Goal: Task Accomplishment & Management: Complete application form

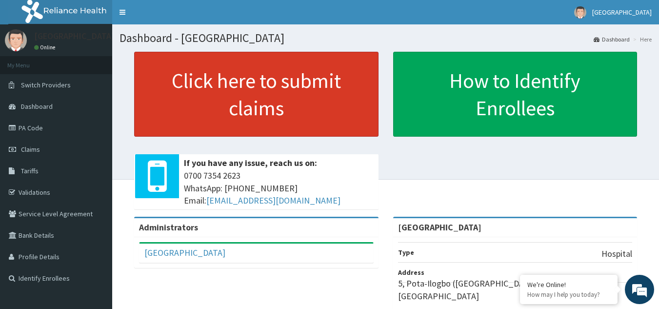
click at [307, 95] on link "Click here to submit claims" at bounding box center [256, 94] width 245 height 85
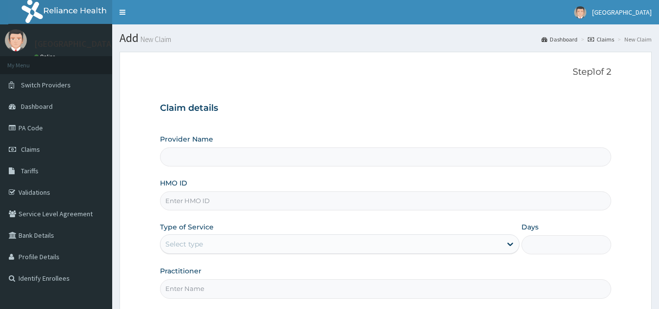
type input "[GEOGRAPHIC_DATA]"
click at [284, 211] on div "Provider Name Torial Hospital HMO ID Type of Service Select type Days Practitio…" at bounding box center [386, 216] width 452 height 164
click at [279, 204] on input "HMO ID" at bounding box center [386, 200] width 452 height 19
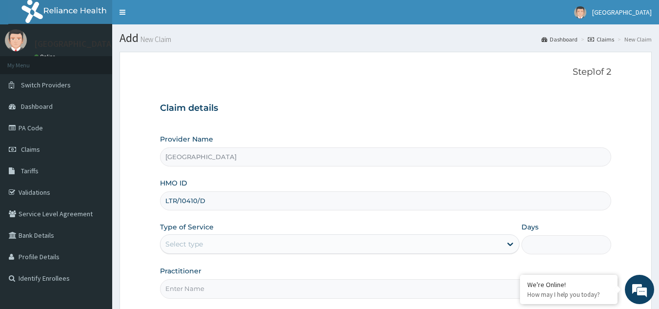
type input "LTR/10410/D"
click at [270, 244] on div "Select type" at bounding box center [331, 244] width 341 height 16
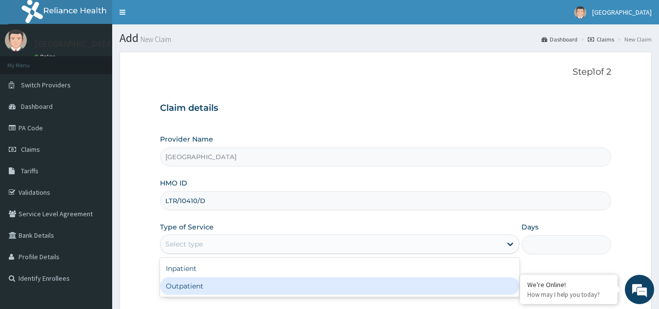
click at [207, 287] on div "Outpatient" at bounding box center [340, 286] width 360 height 18
type input "1"
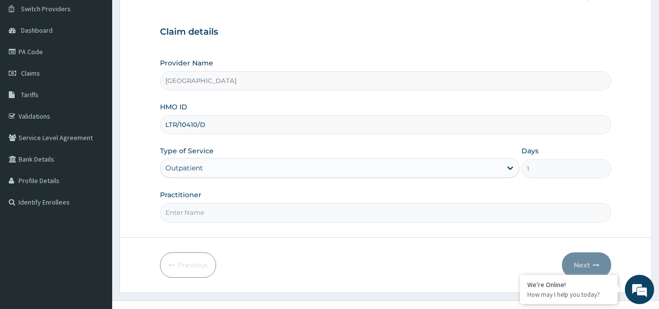
scroll to position [78, 0]
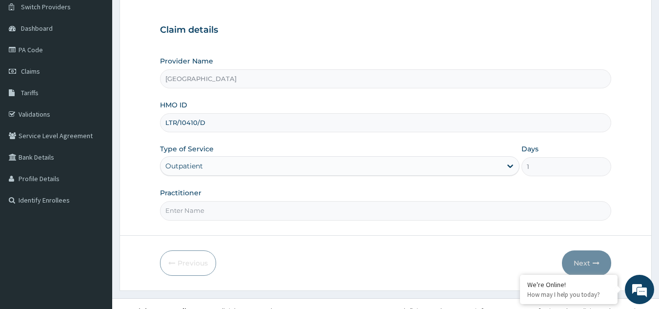
click at [449, 216] on input "Practitioner" at bounding box center [386, 210] width 452 height 19
type input "DR.LEMODORO"
click at [595, 264] on icon "button" at bounding box center [596, 263] width 7 height 7
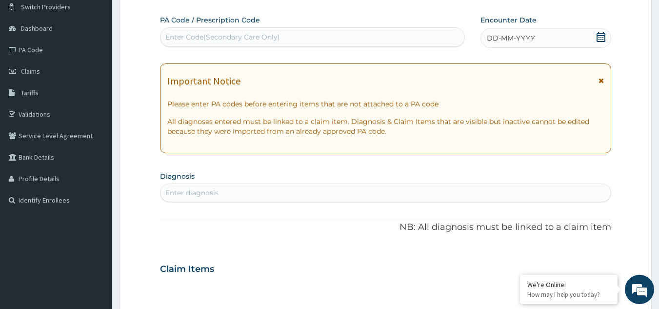
click at [439, 184] on div "Enter diagnosis" at bounding box center [386, 193] width 452 height 19
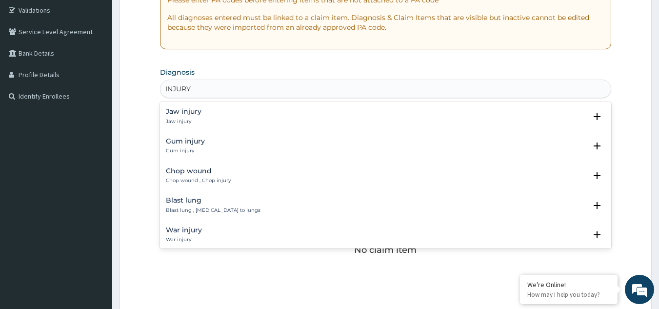
scroll to position [195, 0]
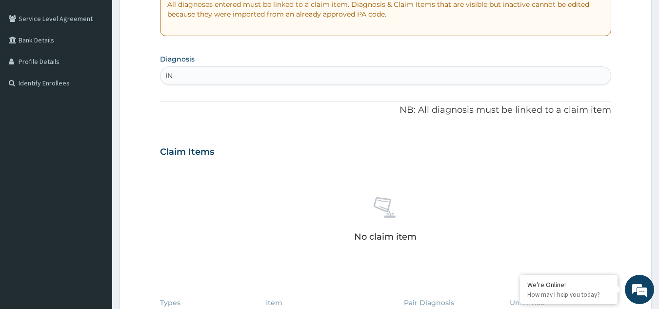
type input "I"
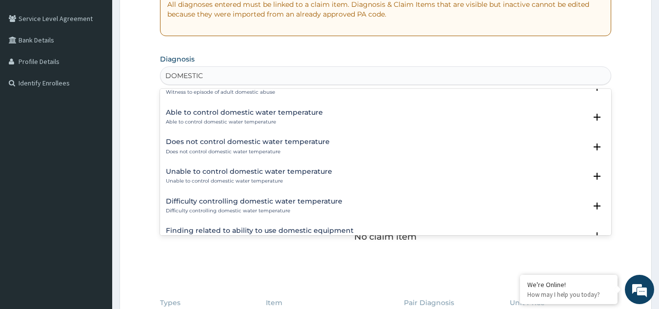
scroll to position [1074, 0]
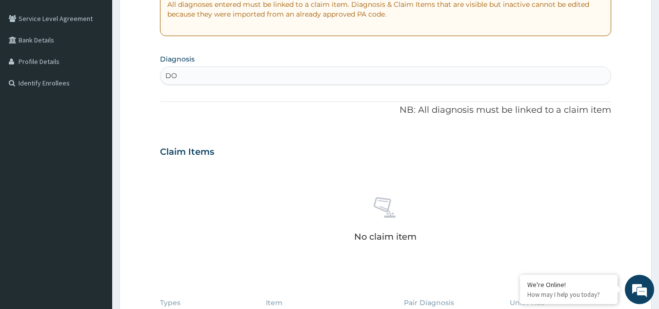
type input "D"
type input "ACCIDENT"
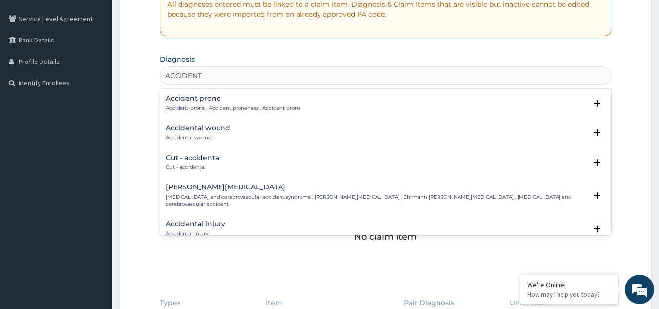
click at [204, 165] on p "Cut - accidental" at bounding box center [193, 167] width 55 height 7
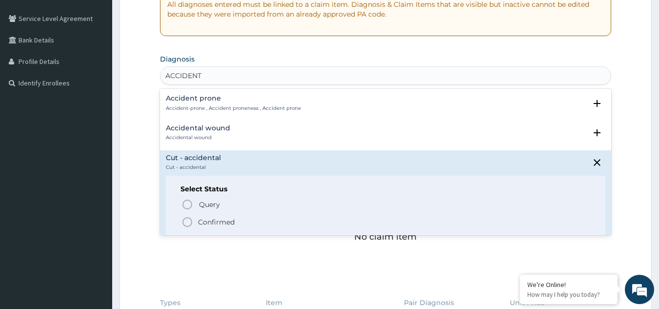
click at [193, 128] on h4 "Accidental wound" at bounding box center [198, 127] width 64 height 7
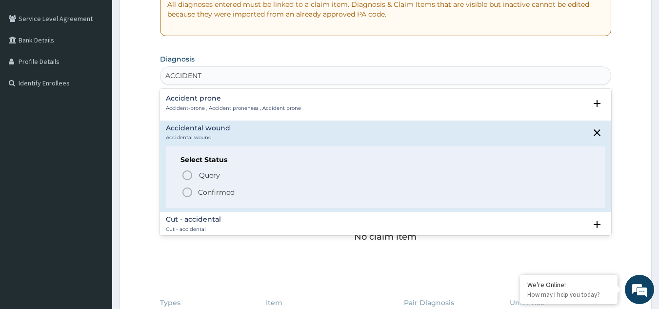
click at [205, 195] on p "Confirmed" at bounding box center [216, 192] width 37 height 10
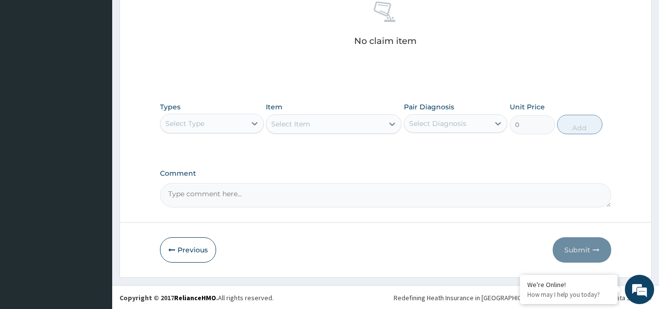
scroll to position [395, 0]
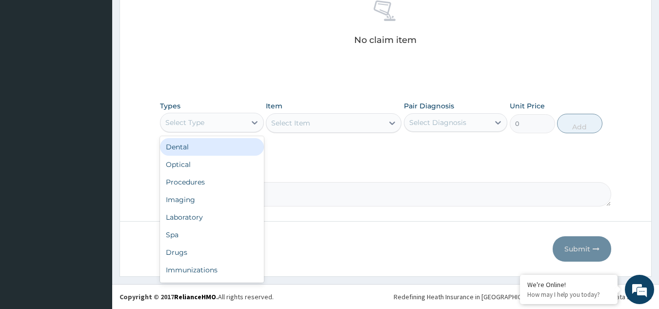
click at [187, 121] on div "Select Type" at bounding box center [184, 123] width 39 height 10
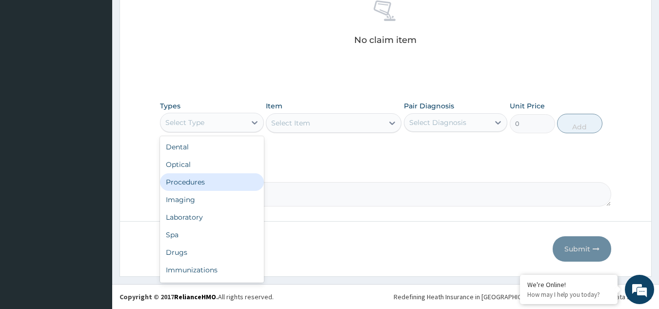
click at [200, 183] on div "Procedures" at bounding box center [212, 182] width 104 height 18
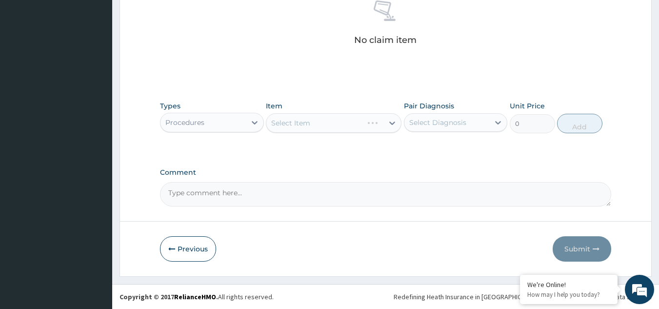
click at [321, 122] on div "Select Item" at bounding box center [334, 123] width 136 height 20
click at [390, 123] on div "Select Item" at bounding box center [334, 123] width 136 height 20
click at [344, 122] on div "Select Item" at bounding box center [334, 123] width 136 height 20
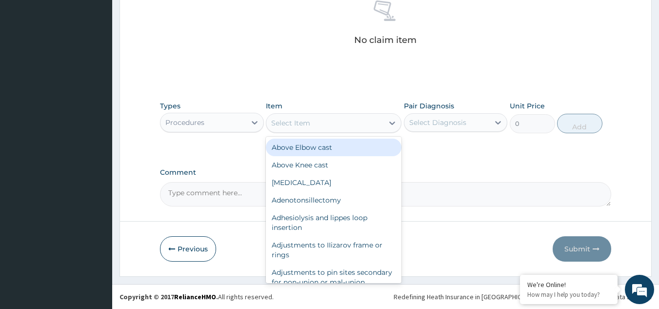
click at [344, 122] on div "Select Item" at bounding box center [324, 123] width 117 height 16
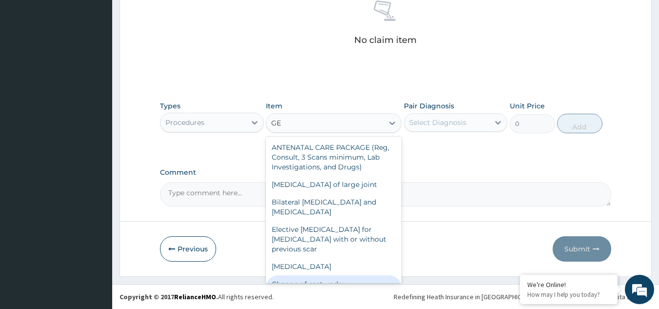
type input "G"
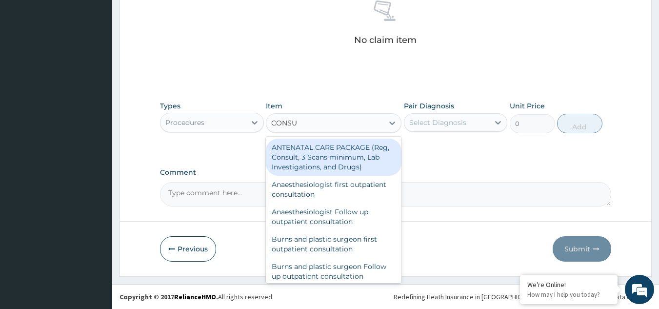
type input "CONSUL"
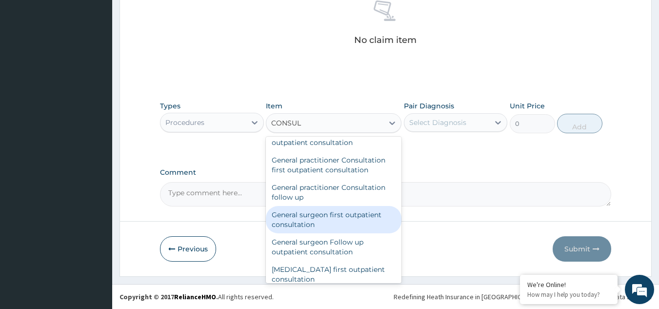
scroll to position [527, 0]
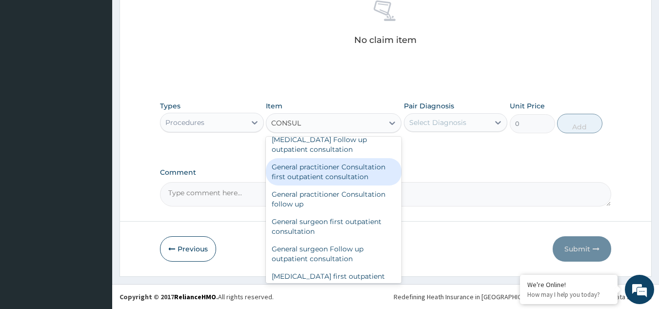
click at [326, 175] on div "General practitioner Consultation first outpatient consultation" at bounding box center [334, 171] width 136 height 27
type input "3795"
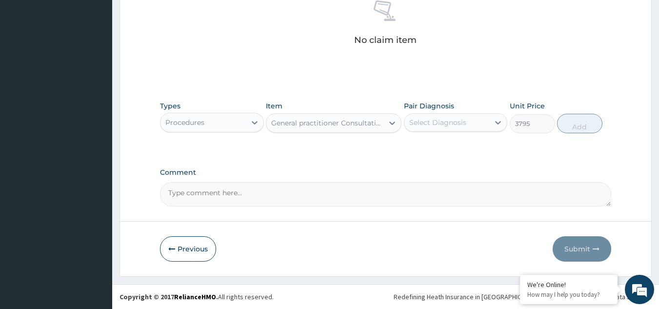
click at [459, 133] on div "Pair Diagnosis Select Diagnosis" at bounding box center [456, 117] width 104 height 32
click at [463, 128] on div "Select Diagnosis" at bounding box center [447, 123] width 85 height 16
click at [456, 144] on label "Accidental wound" at bounding box center [452, 147] width 64 height 10
checkbox input "true"
click at [587, 124] on button "Add" at bounding box center [579, 124] width 45 height 20
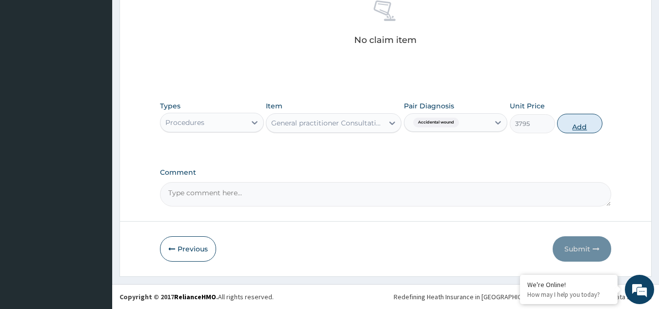
type input "0"
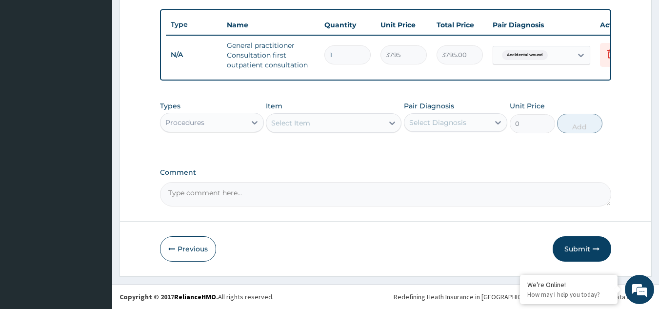
click at [232, 124] on div "Procedures" at bounding box center [203, 123] width 85 height 16
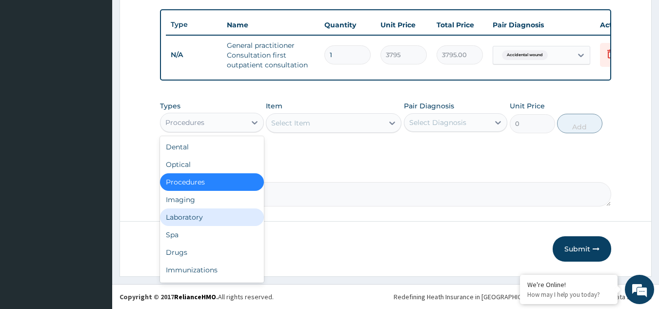
click at [191, 219] on div "Laboratory" at bounding box center [212, 217] width 104 height 18
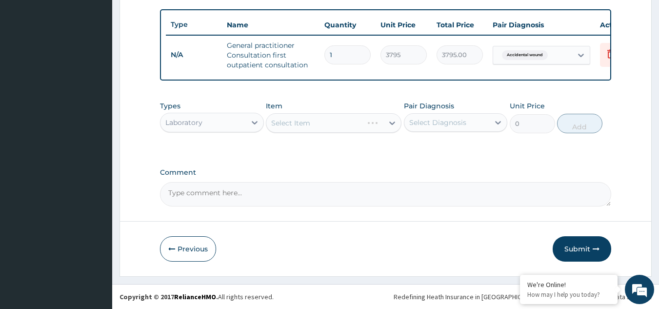
click at [323, 120] on div "Select Item" at bounding box center [334, 123] width 136 height 20
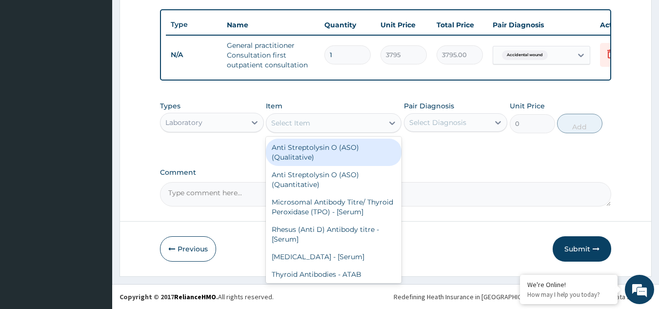
click at [372, 122] on div "Select Item" at bounding box center [324, 123] width 117 height 16
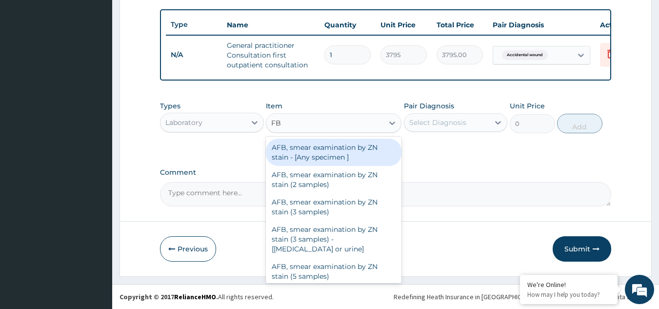
type input "FBC"
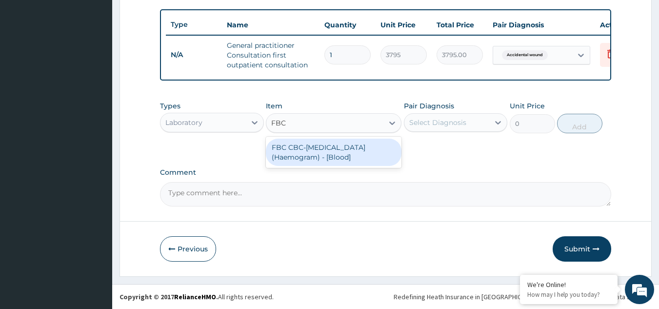
click at [359, 155] on div "FBC CBC-Complete Blood Count (Haemogram) - [Blood]" at bounding box center [334, 152] width 136 height 27
type input "4600"
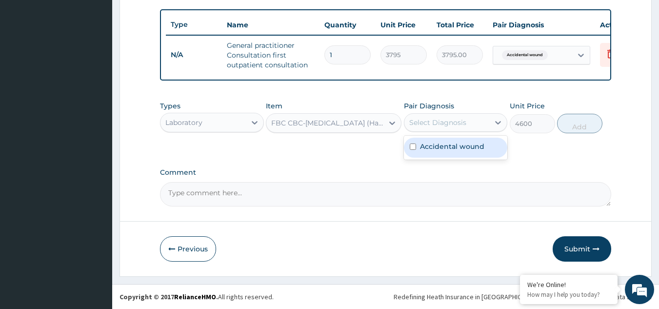
click at [445, 122] on div "Select Diagnosis" at bounding box center [437, 123] width 57 height 10
click at [437, 149] on label "Accidental wound" at bounding box center [452, 147] width 64 height 10
checkbox input "true"
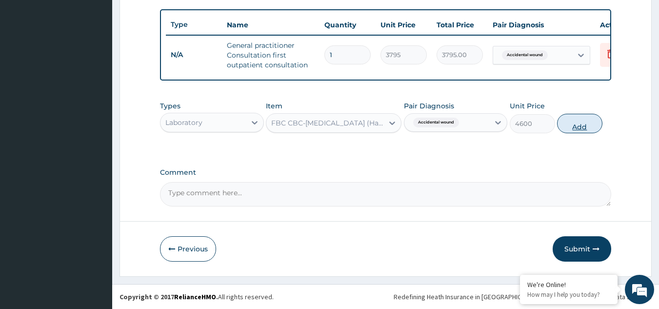
click at [583, 124] on button "Add" at bounding box center [579, 124] width 45 height 20
type input "0"
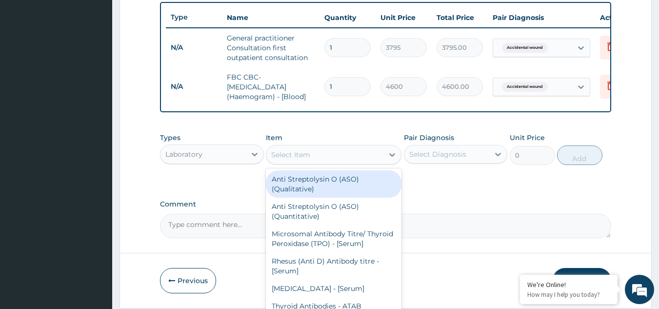
click at [324, 157] on div "Select Item" at bounding box center [324, 155] width 117 height 16
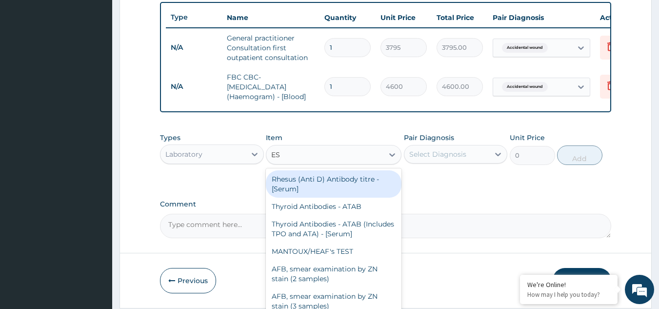
type input "ESR"
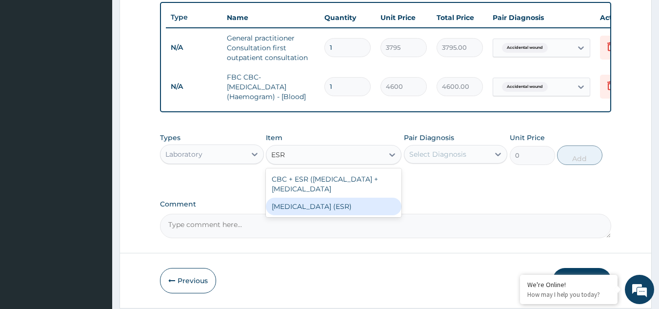
click at [315, 215] on div "Erythrocyte Sedimentation Rate (ESR)" at bounding box center [334, 207] width 136 height 18
type input "2875"
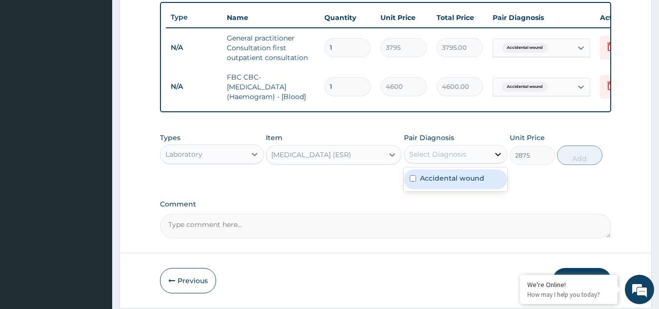
click at [498, 159] on icon at bounding box center [498, 154] width 10 height 10
click at [477, 182] on label "Accidental wound" at bounding box center [452, 178] width 64 height 10
checkbox input "true"
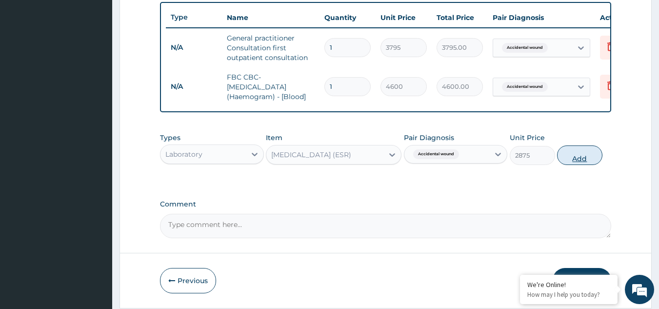
click at [576, 162] on button "Add" at bounding box center [579, 155] width 45 height 20
type input "0"
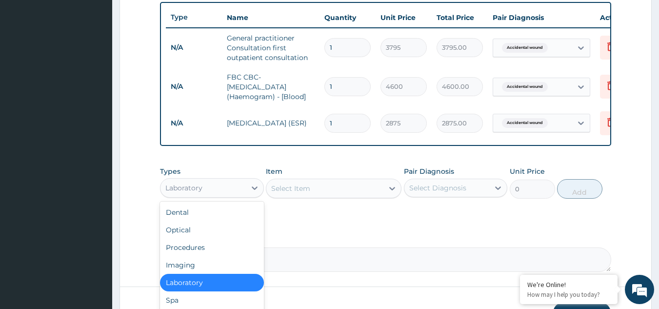
click at [237, 196] on div "Laboratory" at bounding box center [203, 188] width 85 height 16
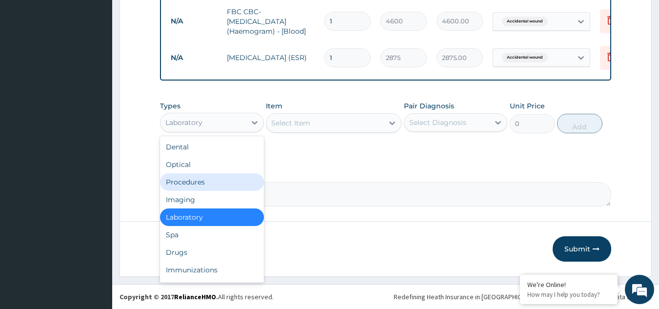
scroll to position [439, 0]
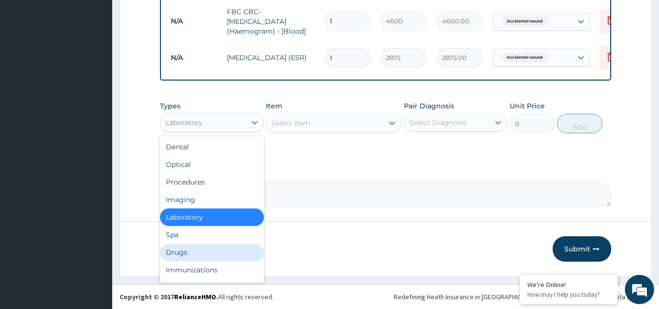
click at [181, 255] on div "Drugs" at bounding box center [212, 253] width 104 height 18
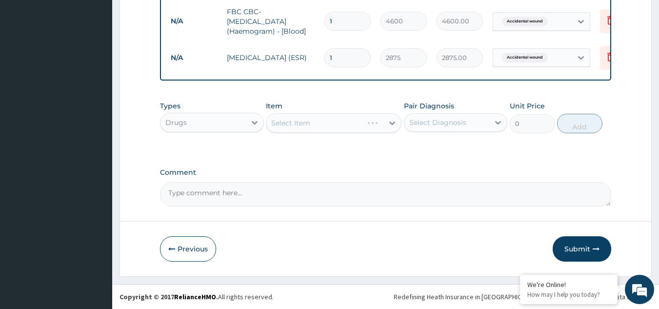
click at [326, 124] on div "Select Item" at bounding box center [334, 123] width 136 height 20
click at [380, 122] on div "Select Item" at bounding box center [324, 123] width 117 height 16
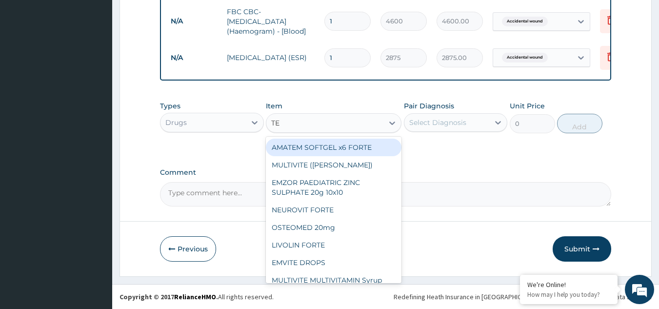
type input "TET"
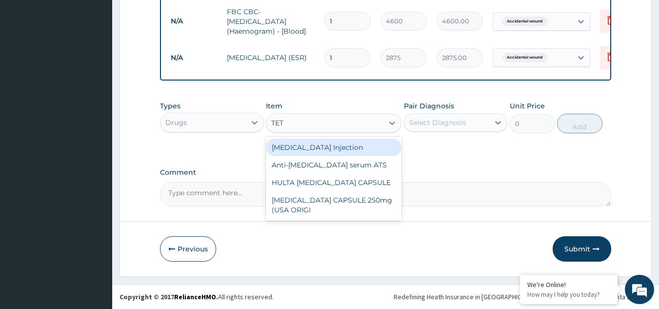
click at [348, 151] on div "TETANUS Injection" at bounding box center [334, 148] width 136 height 18
type input "1265"
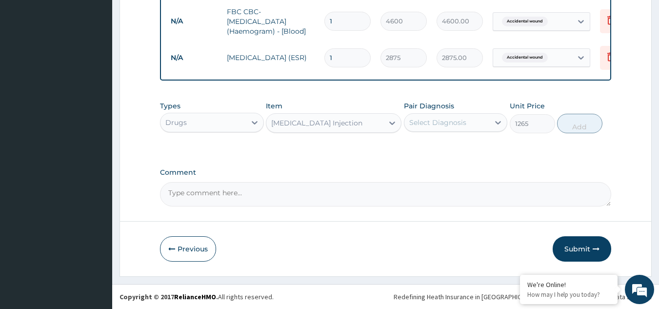
click at [457, 134] on div "Types Drugs Item TETANUS Injection Pair Diagnosis Select Diagnosis Unit Price 1…" at bounding box center [386, 117] width 452 height 42
click at [455, 128] on div "Select Diagnosis" at bounding box center [447, 123] width 85 height 16
click at [450, 149] on label "Accidental wound" at bounding box center [452, 147] width 64 height 10
checkbox input "true"
click at [582, 122] on button "Add" at bounding box center [579, 124] width 45 height 20
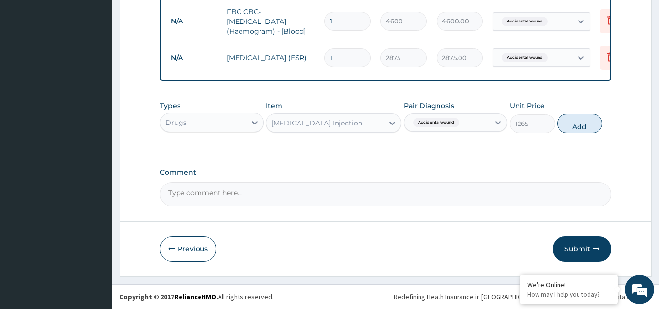
type input "0"
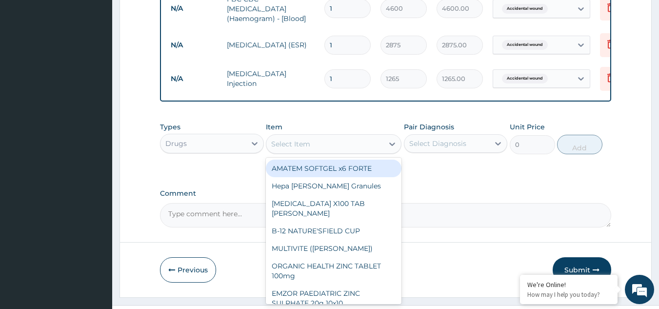
click at [332, 152] on div "Select Item" at bounding box center [324, 144] width 117 height 16
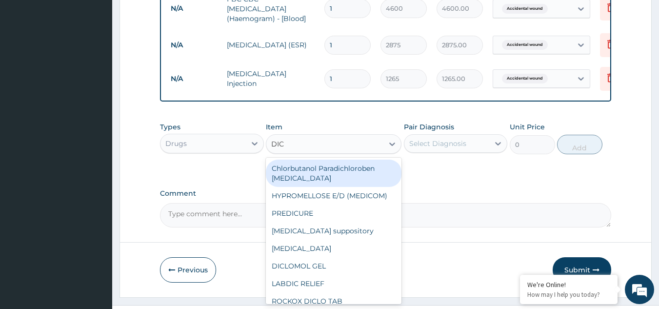
type input "DICL"
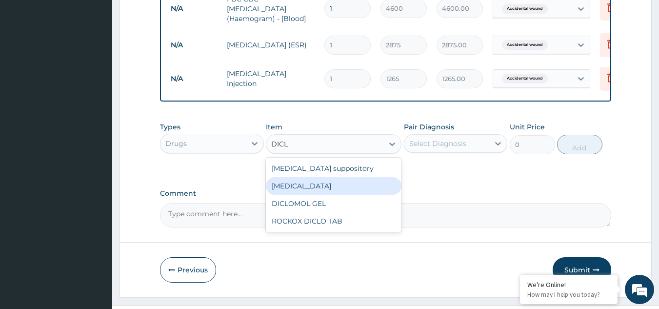
click at [314, 194] on div "Diclofenac" at bounding box center [334, 186] width 136 height 18
type input "632.5"
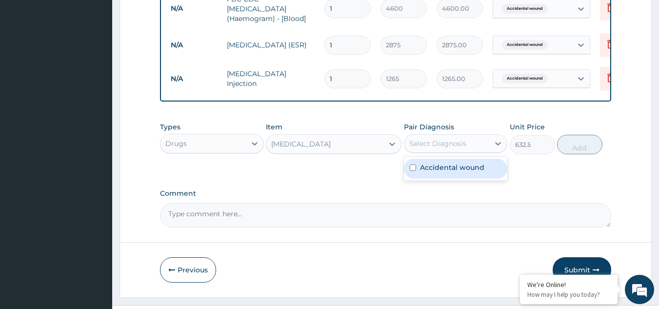
click at [443, 148] on div "Select Diagnosis" at bounding box center [437, 144] width 57 height 10
click at [437, 179] on div "Accidental wound" at bounding box center [456, 169] width 104 height 20
checkbox input "true"
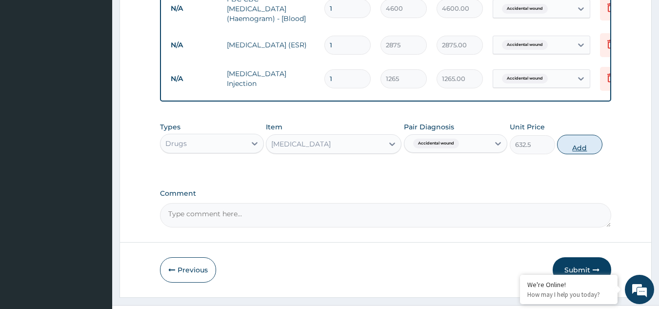
click at [576, 154] on button "Add" at bounding box center [579, 145] width 45 height 20
type input "0"
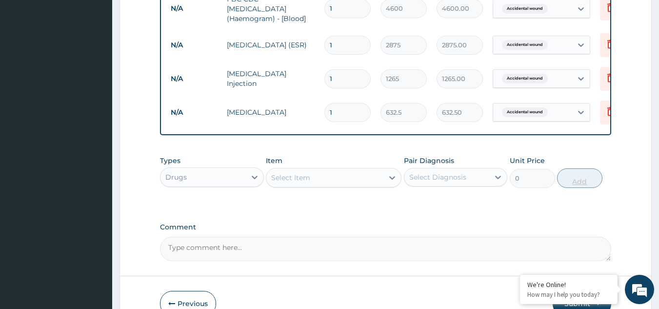
type input "0.00"
type input "3"
type input "1897.50"
type input "0.00"
type input "2"
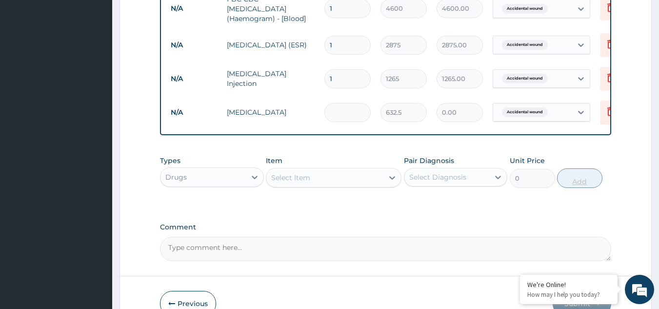
type input "1265.00"
type input "2"
click at [369, 185] on div "Select Item" at bounding box center [324, 178] width 117 height 16
type input "AMOX"
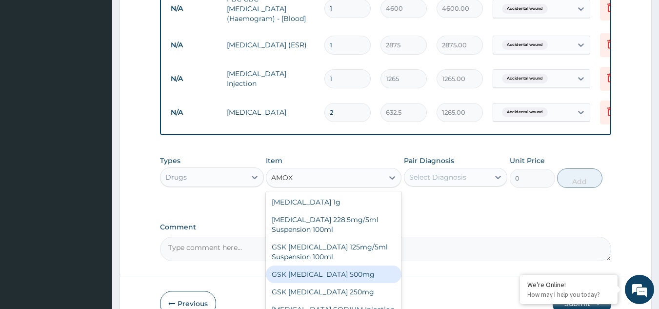
click at [302, 283] on div "GSK AMOXIL 500mg" at bounding box center [334, 274] width 136 height 18
type input "63.25"
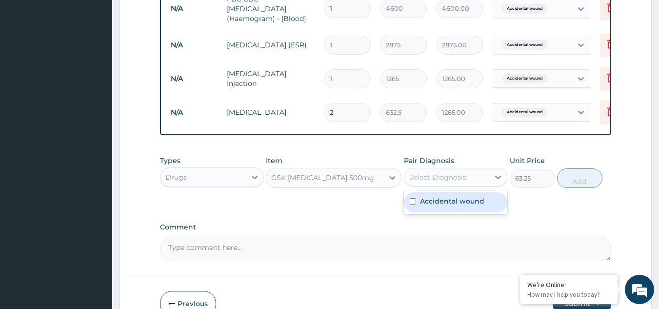
click at [444, 182] on div "Select Diagnosis" at bounding box center [437, 177] width 57 height 10
click at [438, 206] on label "Accidental wound" at bounding box center [452, 201] width 64 height 10
checkbox input "true"
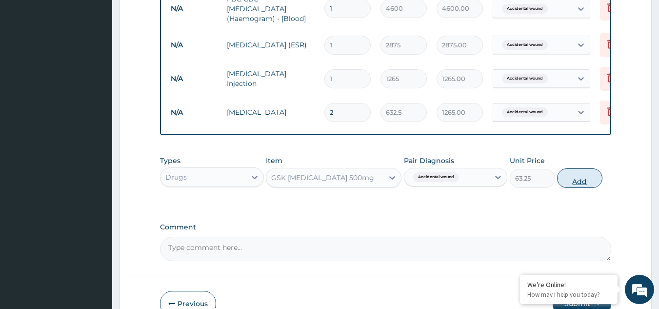
click at [596, 188] on button "Add" at bounding box center [579, 178] width 45 height 20
type input "0"
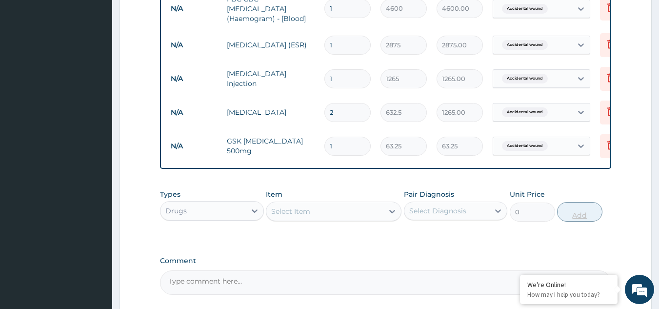
type input "10"
type input "632.50"
click at [344, 219] on div "Select Item" at bounding box center [324, 212] width 117 height 16
click at [348, 154] on input "10" at bounding box center [348, 146] width 46 height 19
type input "1"
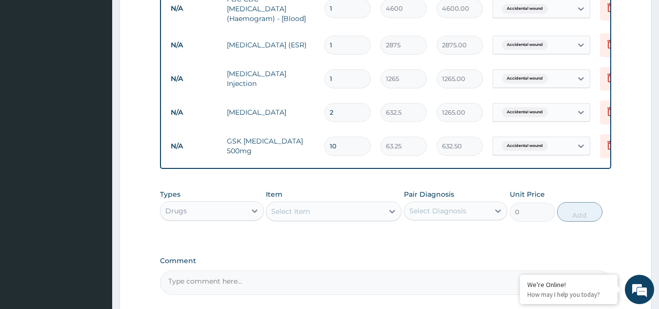
type input "63.25"
type input "0.00"
type input "2"
type input "126.50"
type input "20"
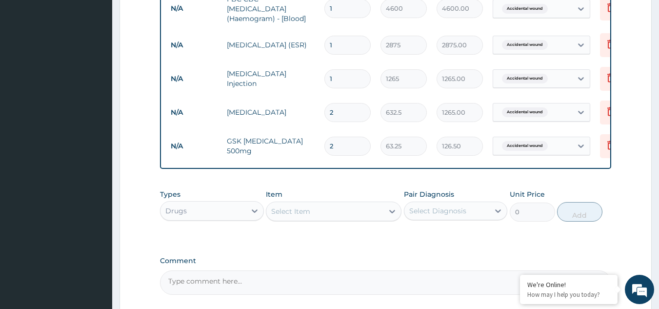
type input "1265.00"
type input "20"
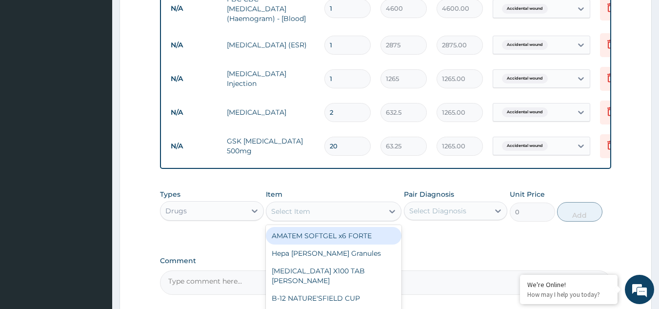
click at [312, 219] on div "Select Item" at bounding box center [324, 212] width 117 height 16
type input "M"
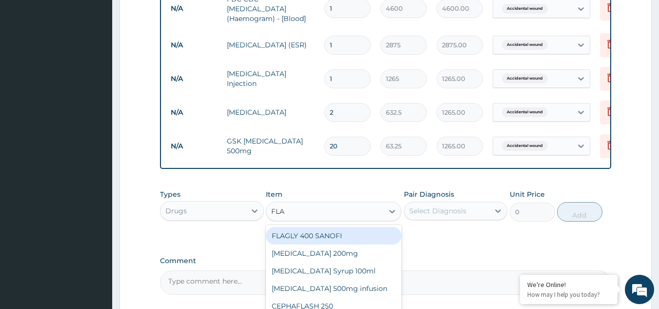
type input "FLAG"
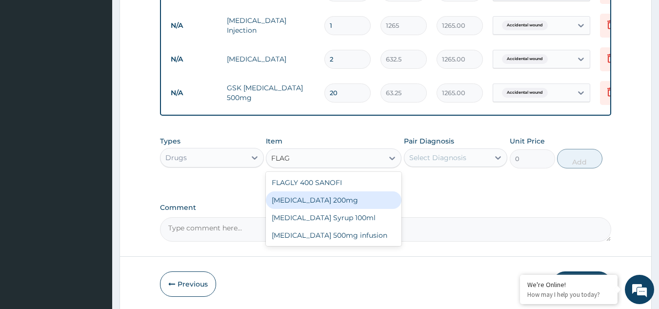
scroll to position [498, 0]
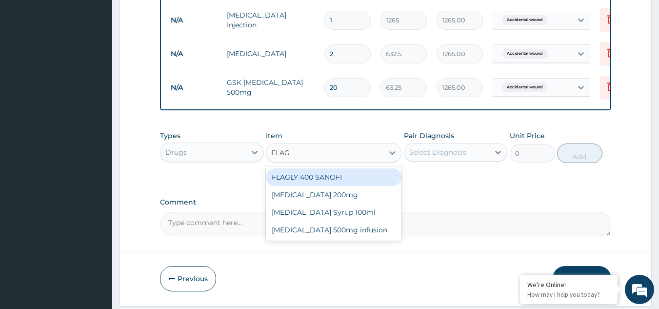
click at [329, 186] on div "FLAGLY 400 SANOFI" at bounding box center [334, 177] width 136 height 18
type input "75.9"
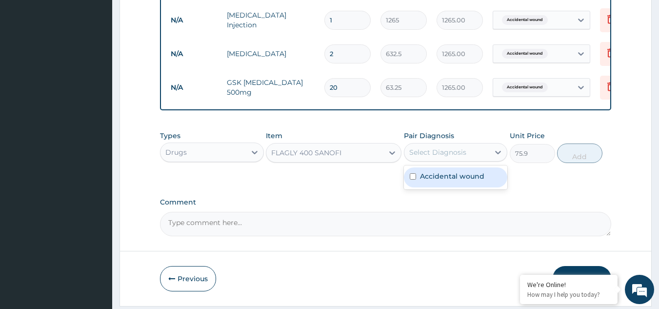
click at [485, 160] on div "Select Diagnosis" at bounding box center [447, 152] width 85 height 16
click at [452, 187] on div "Accidental wound" at bounding box center [456, 177] width 104 height 20
checkbox input "true"
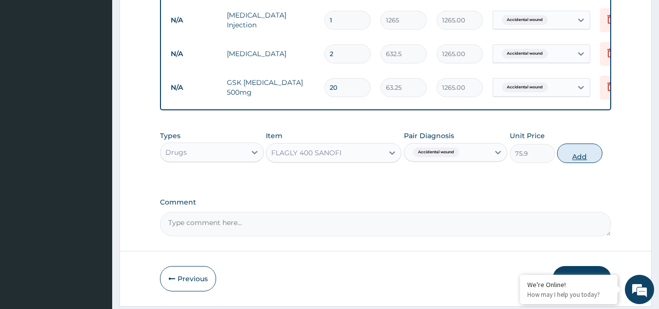
click at [583, 163] on button "Add" at bounding box center [579, 153] width 45 height 20
type input "0"
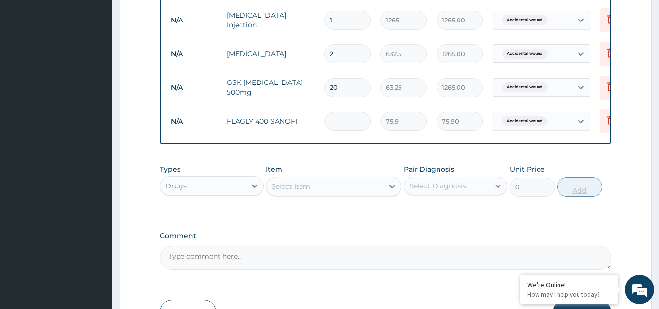
type input "0.00"
type input "2"
type input "151.80"
type input "20"
type input "1518.00"
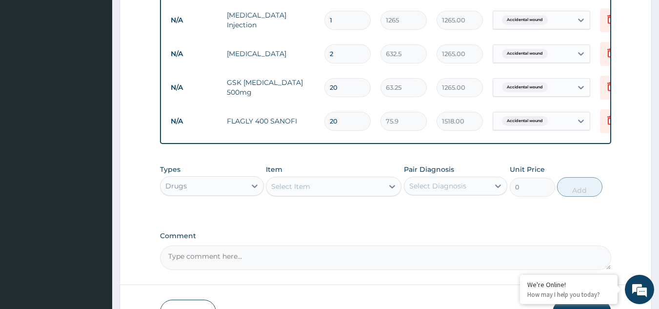
type input "20"
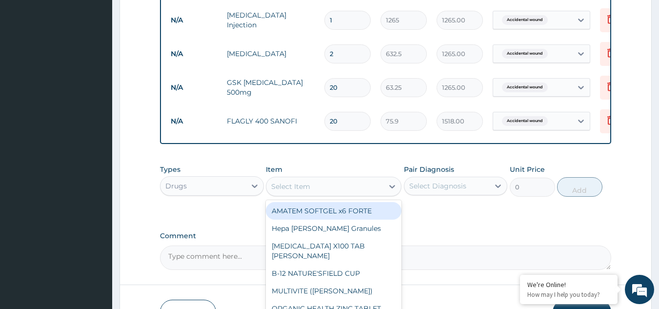
click at [325, 194] on div "Select Item" at bounding box center [324, 187] width 117 height 16
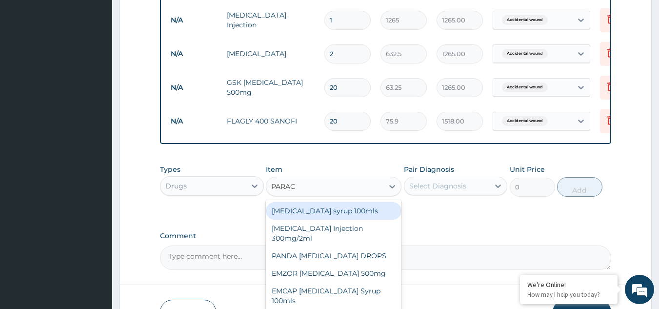
type input "PARACE"
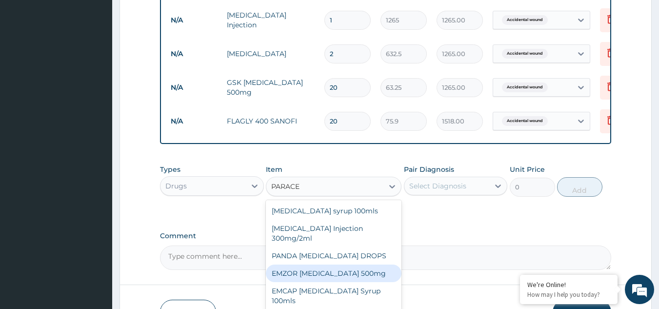
click at [308, 282] on div "EMZOR PARACETAMOL 500mg" at bounding box center [334, 274] width 136 height 18
type input "25.3"
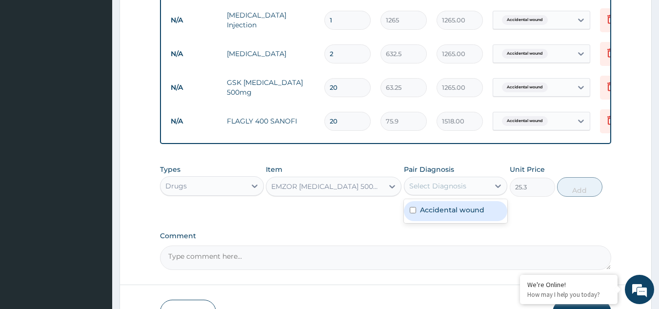
click at [442, 191] on div "Select Diagnosis" at bounding box center [437, 186] width 57 height 10
click at [442, 221] on div "Accidental wound" at bounding box center [456, 211] width 104 height 20
checkbox input "true"
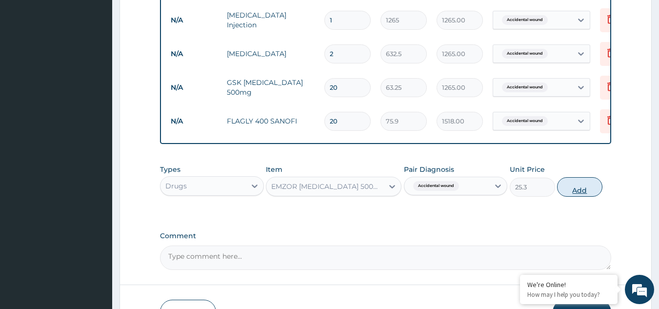
click at [573, 197] on button "Add" at bounding box center [579, 187] width 45 height 20
type input "0"
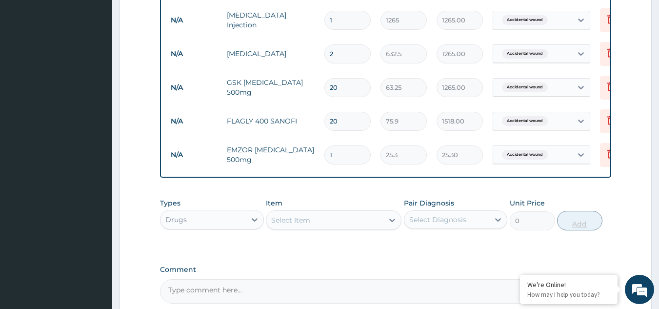
click at [350, 157] on input "1" at bounding box center [348, 154] width 46 height 19
type input "0.00"
type input "2"
type input "50.60"
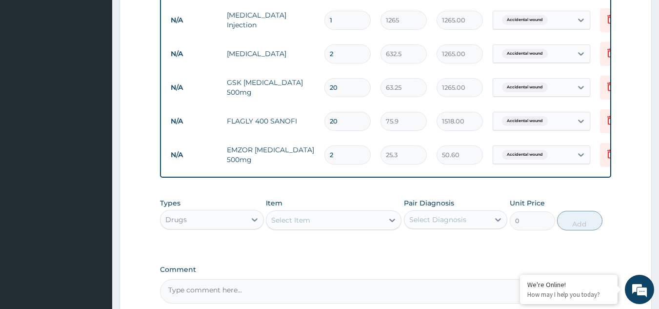
type input "20"
type input "506.00"
type input "20"
click at [216, 227] on div "Drugs" at bounding box center [203, 220] width 85 height 16
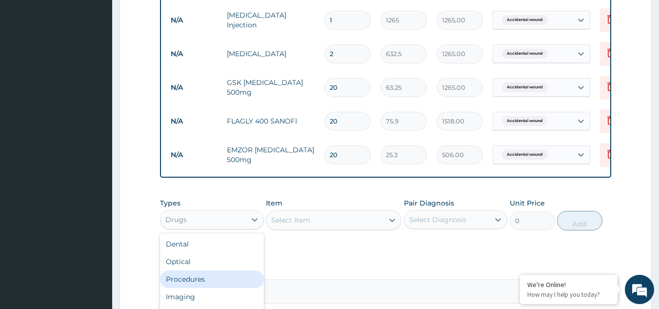
click at [203, 288] on div "Procedures" at bounding box center [212, 279] width 104 height 18
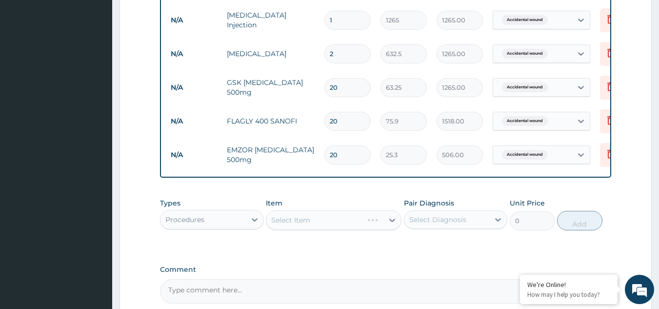
click at [321, 229] on div "Select Item" at bounding box center [334, 220] width 136 height 20
click at [334, 230] on div "Select Item" at bounding box center [334, 220] width 136 height 20
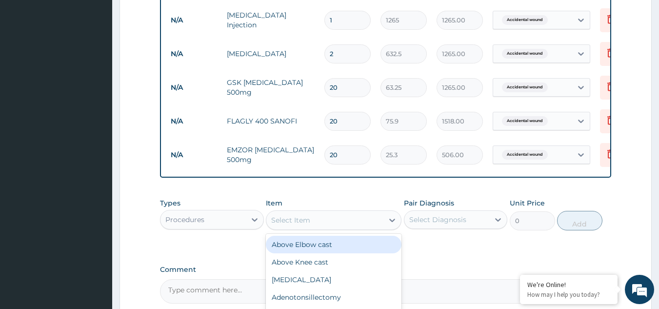
click at [365, 228] on div "Select Item" at bounding box center [324, 220] width 117 height 16
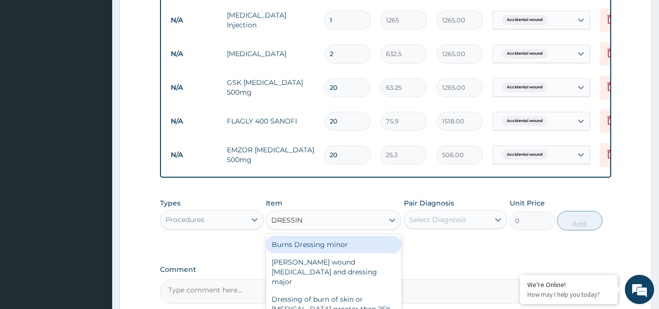
type input "DRESSING"
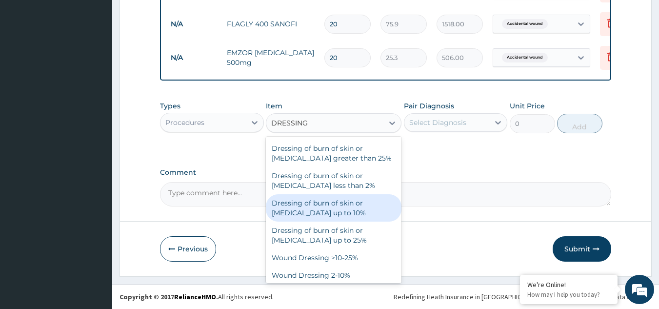
scroll to position [74, 0]
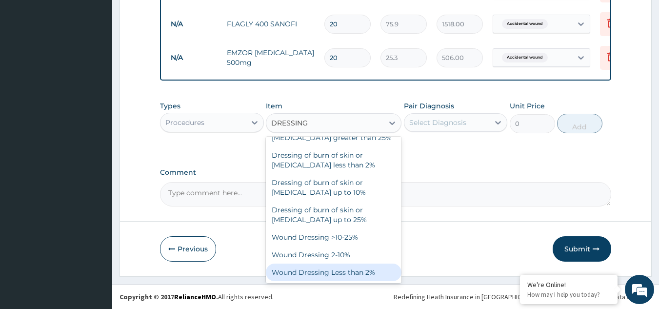
click at [351, 272] on div "Wound Dressing Less than 2%" at bounding box center [334, 273] width 136 height 18
type input "2875"
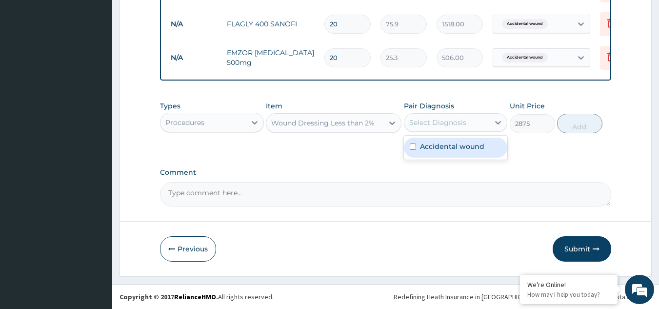
click at [481, 124] on div "Select Diagnosis" at bounding box center [447, 123] width 85 height 16
click at [468, 144] on label "Accidental wound" at bounding box center [452, 147] width 64 height 10
checkbox input "true"
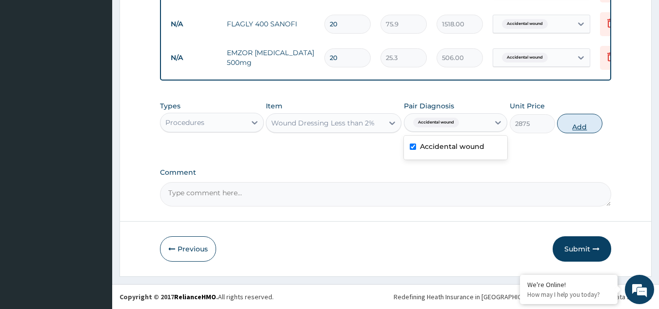
click at [572, 125] on button "Add" at bounding box center [579, 124] width 45 height 20
type input "0"
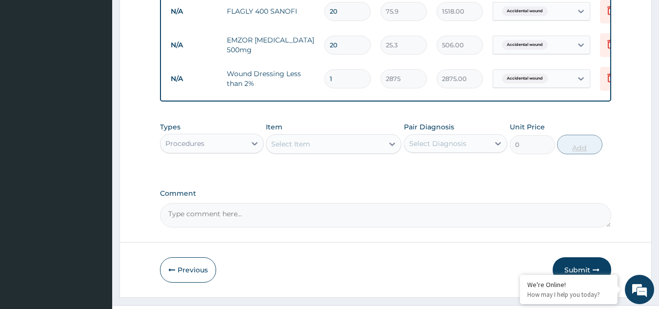
type input "0.00"
type input "3"
type input "8625.00"
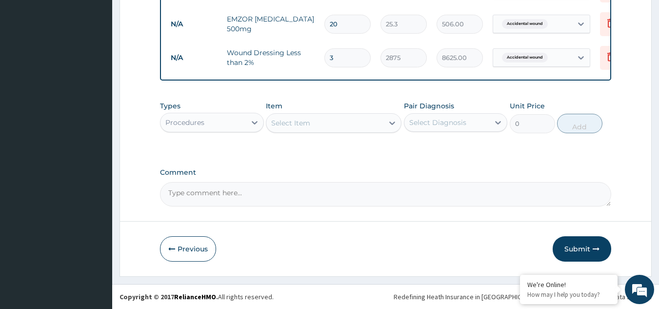
scroll to position [641, 0]
type input "3"
click at [572, 256] on button "Submit" at bounding box center [582, 248] width 59 height 25
click at [583, 250] on button "Submit" at bounding box center [582, 248] width 59 height 25
click at [597, 250] on icon "button" at bounding box center [596, 248] width 7 height 7
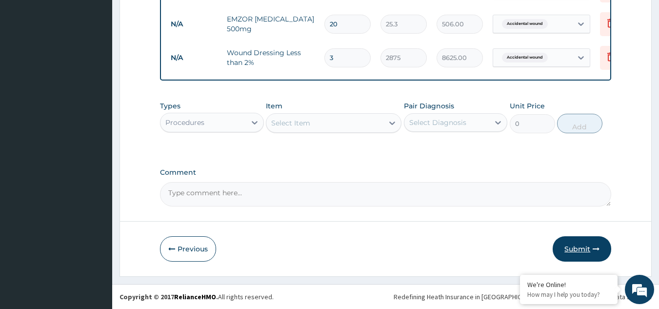
click at [575, 250] on button "Submit" at bounding box center [582, 248] width 59 height 25
click at [591, 247] on button "Submit" at bounding box center [582, 248] width 59 height 25
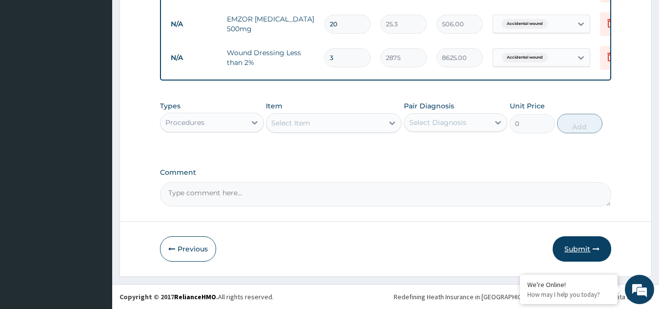
click at [568, 247] on button "Submit" at bounding box center [582, 248] width 59 height 25
click at [594, 247] on icon "button" at bounding box center [596, 248] width 7 height 7
click at [584, 249] on button "Submit" at bounding box center [582, 248] width 59 height 25
click at [590, 248] on button "Submit" at bounding box center [582, 248] width 59 height 25
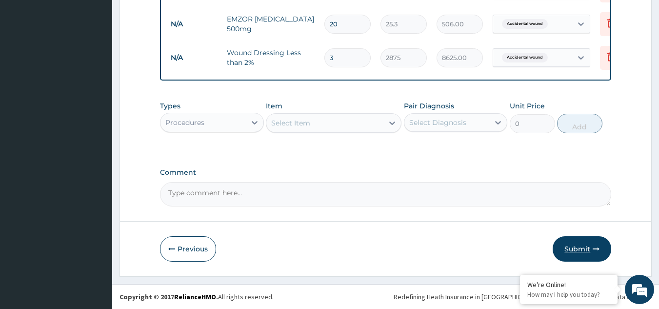
click at [590, 248] on button "Submit" at bounding box center [582, 248] width 59 height 25
click at [573, 250] on button "Submit" at bounding box center [582, 248] width 59 height 25
click at [582, 244] on button "Submit" at bounding box center [582, 248] width 59 height 25
click at [582, 253] on button "Submit" at bounding box center [582, 248] width 59 height 25
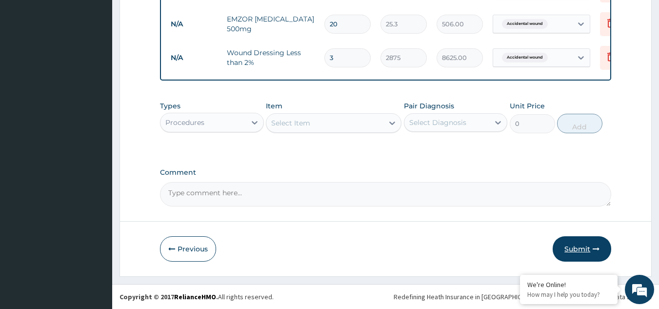
click at [582, 253] on button "Submit" at bounding box center [582, 248] width 59 height 25
click at [581, 248] on button "Submit" at bounding box center [582, 248] width 59 height 25
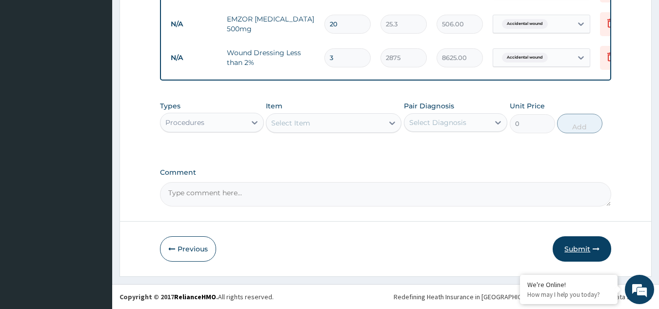
click at [581, 248] on button "Submit" at bounding box center [582, 248] width 59 height 25
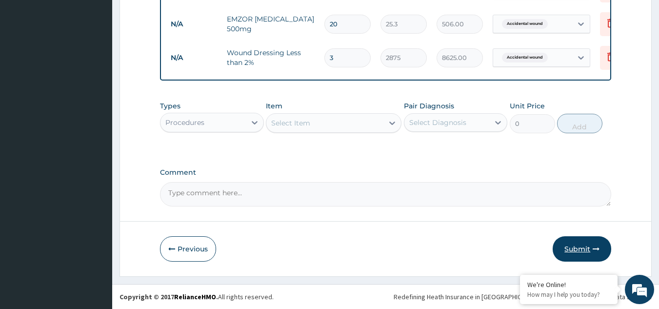
click at [578, 246] on button "Submit" at bounding box center [582, 248] width 59 height 25
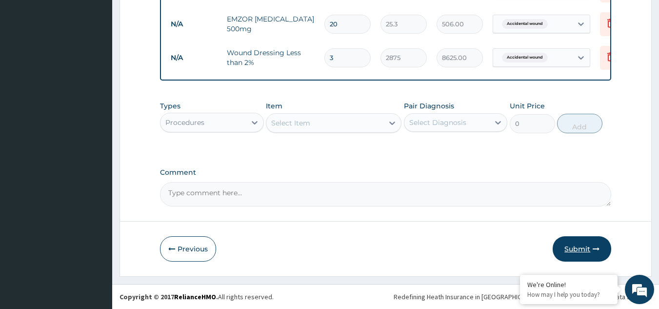
click at [598, 249] on icon "button" at bounding box center [596, 248] width 7 height 7
click at [575, 248] on button "Submit" at bounding box center [582, 248] width 59 height 25
click at [580, 246] on button "Submit" at bounding box center [582, 248] width 59 height 25
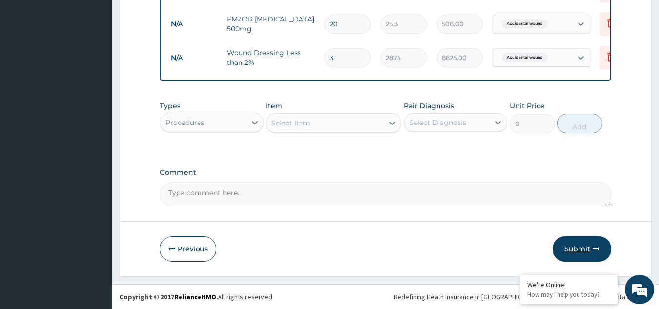
click at [580, 246] on button "Submit" at bounding box center [582, 248] width 59 height 25
click at [597, 249] on icon "button" at bounding box center [596, 248] width 7 height 7
click at [574, 250] on button "Submit" at bounding box center [582, 248] width 59 height 25
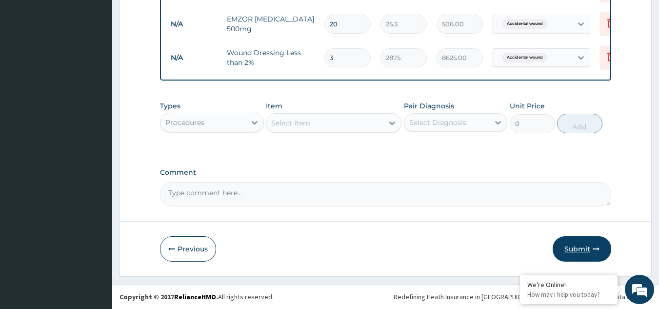
click at [574, 250] on button "Submit" at bounding box center [582, 248] width 59 height 25
click at [577, 249] on button "Submit" at bounding box center [582, 248] width 59 height 25
click at [585, 253] on button "Submit" at bounding box center [582, 248] width 59 height 25
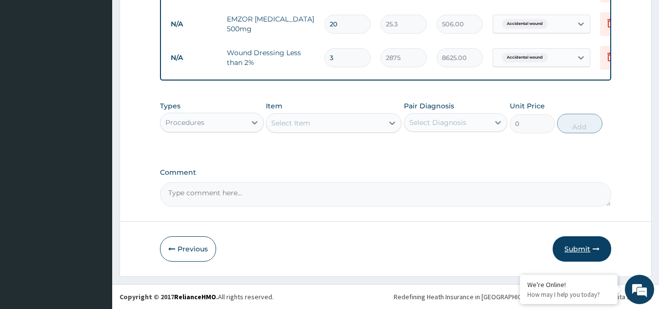
click at [585, 253] on button "Submit" at bounding box center [582, 248] width 59 height 25
click at [580, 245] on button "Submit" at bounding box center [582, 248] width 59 height 25
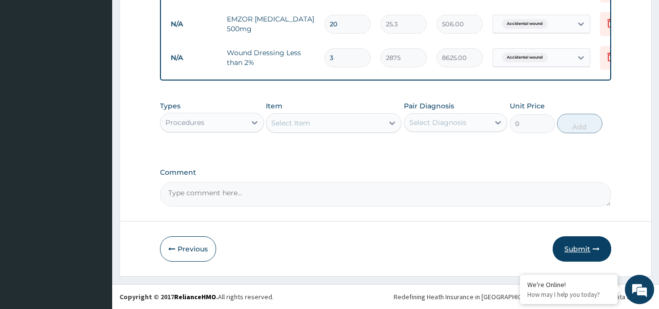
click at [580, 245] on button "Submit" at bounding box center [582, 248] width 59 height 25
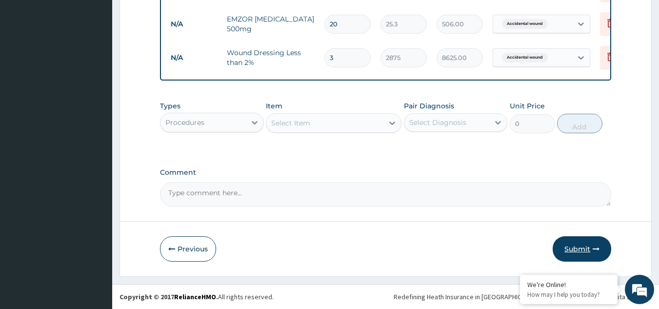
click at [580, 245] on button "Submit" at bounding box center [582, 248] width 59 height 25
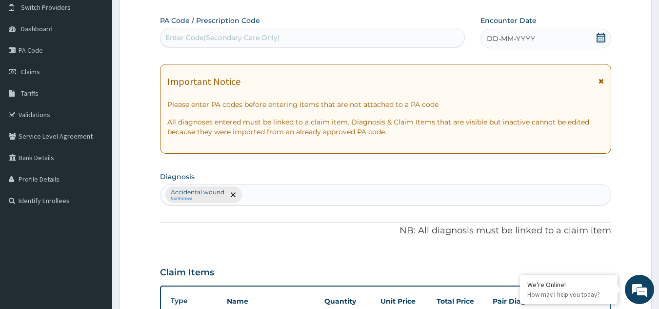
scroll to position [75, 0]
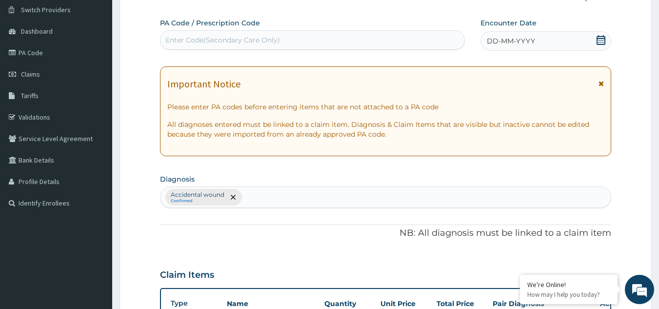
click at [600, 42] on icon at bounding box center [601, 40] width 9 height 10
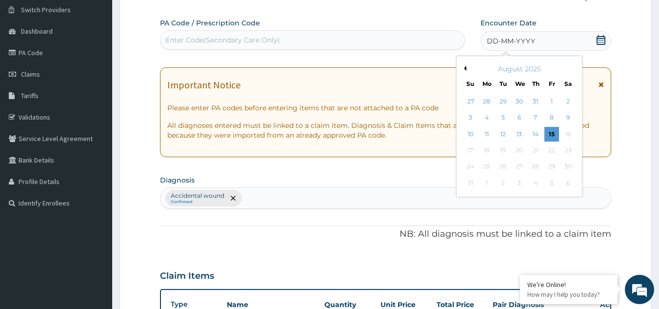
click at [600, 42] on icon at bounding box center [601, 40] width 9 height 10
click at [552, 119] on div "8" at bounding box center [552, 118] width 15 height 15
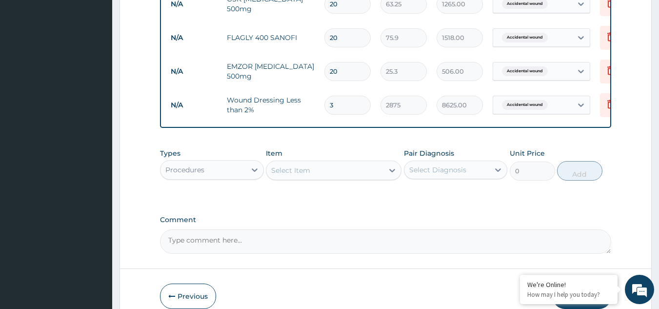
scroll to position [641, 0]
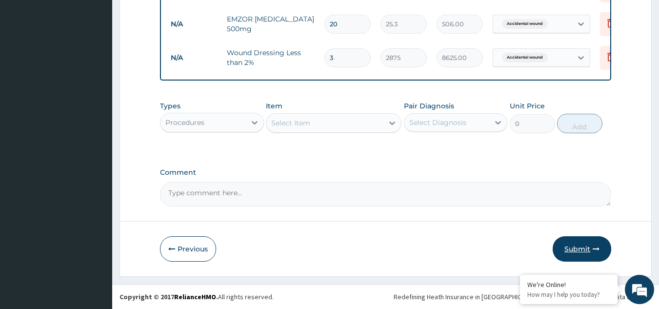
click at [579, 247] on button "Submit" at bounding box center [582, 248] width 59 height 25
